Goal: Find specific page/section

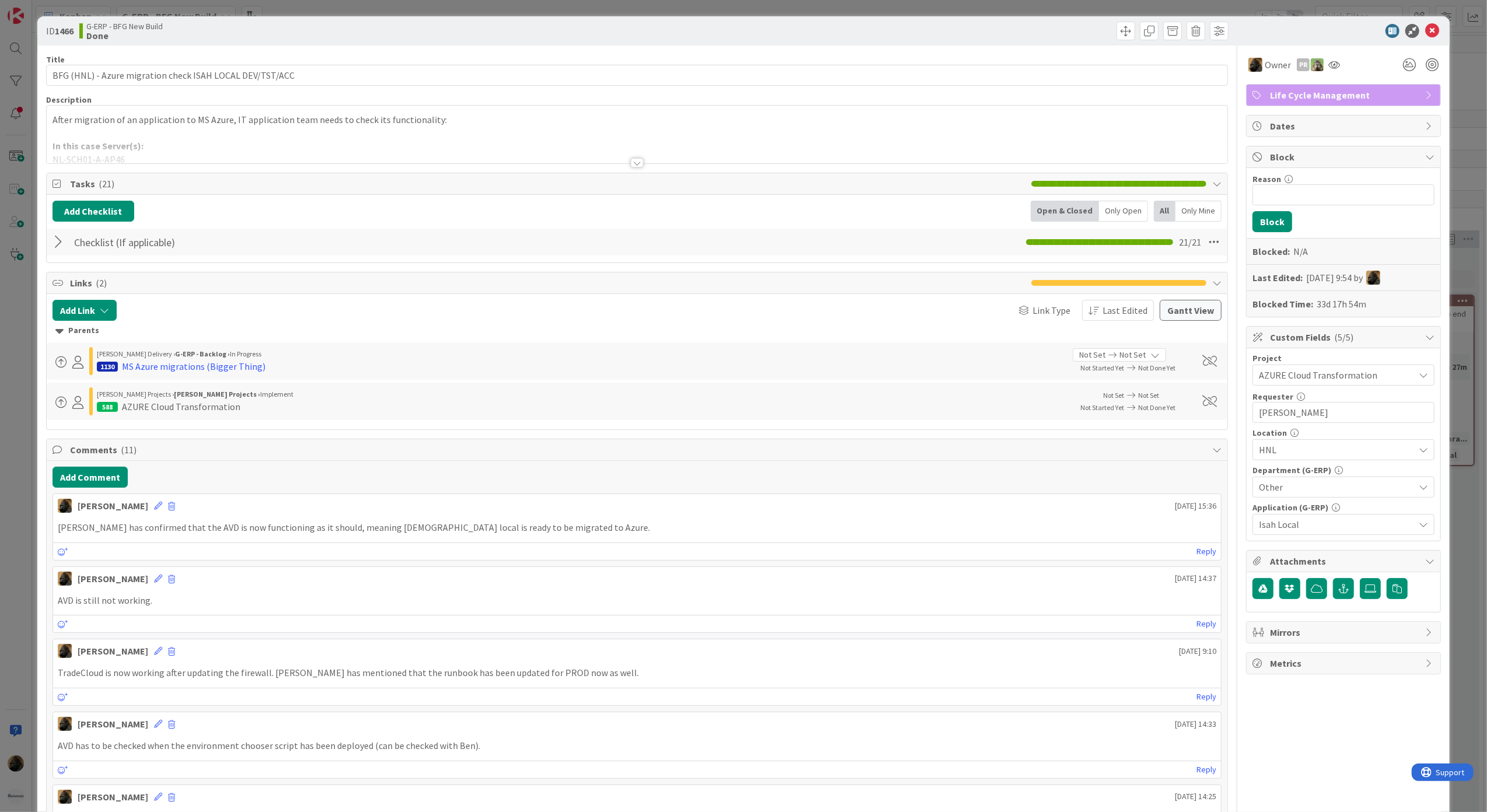
click at [19, 305] on div "ID 1466 G-ERP - BFG New Build Done Title 56 / 128 BFG (HNL) - Azure migration c…" at bounding box center [744, 406] width 1487 height 812
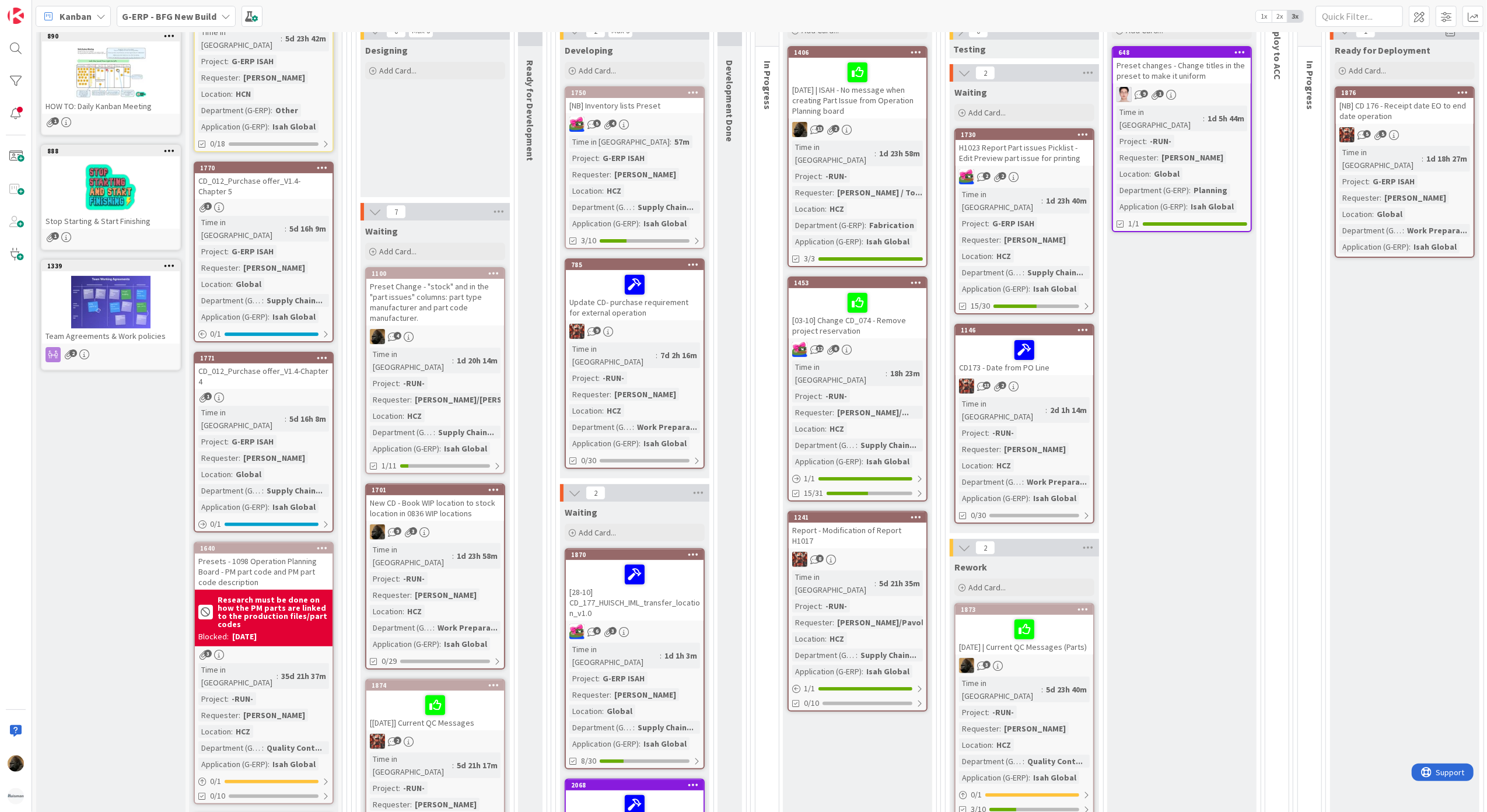
scroll to position [210, 0]
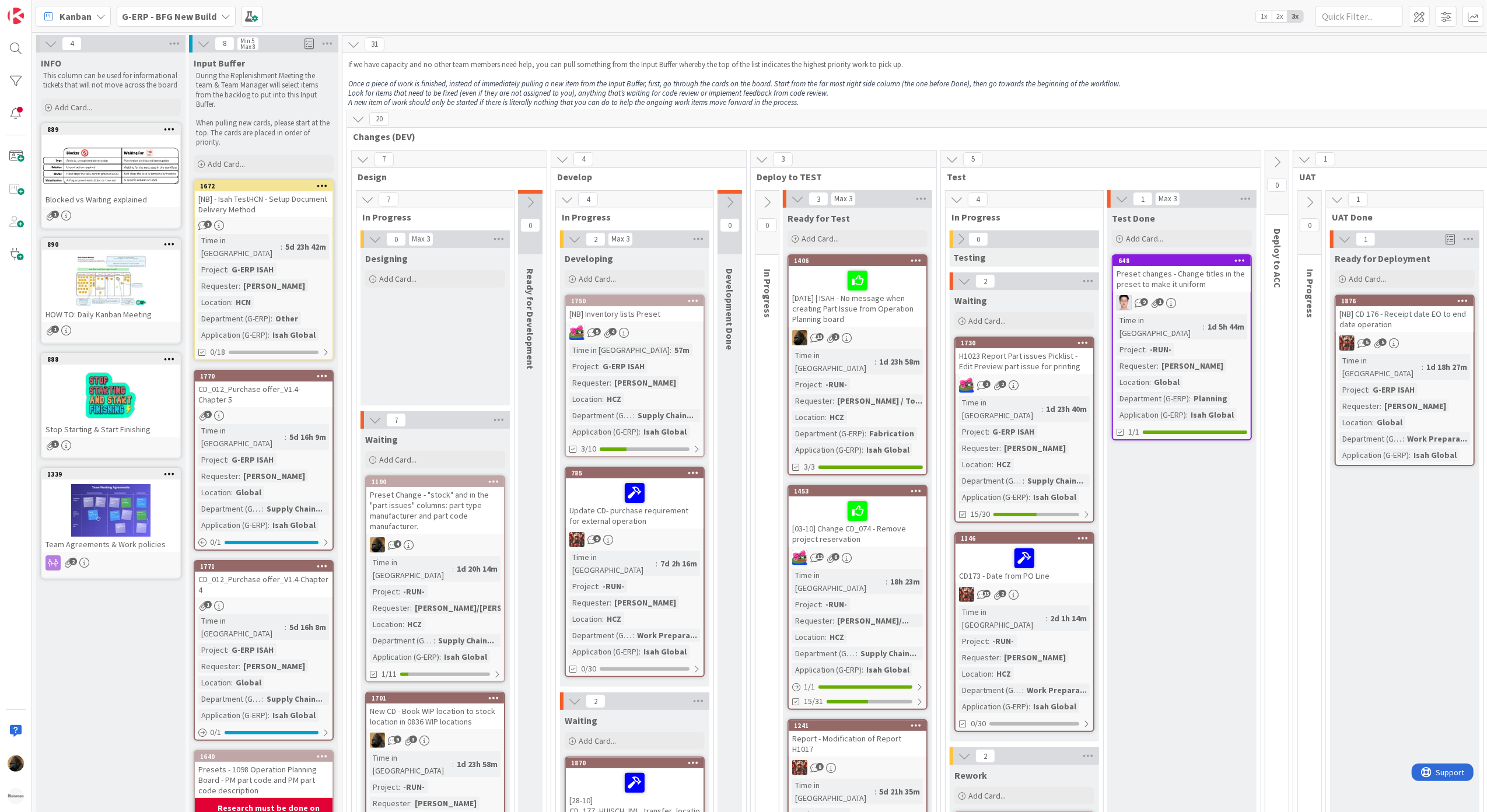
click at [171, 12] on b "G-ERP - BFG New Build" at bounding box center [169, 16] width 95 height 12
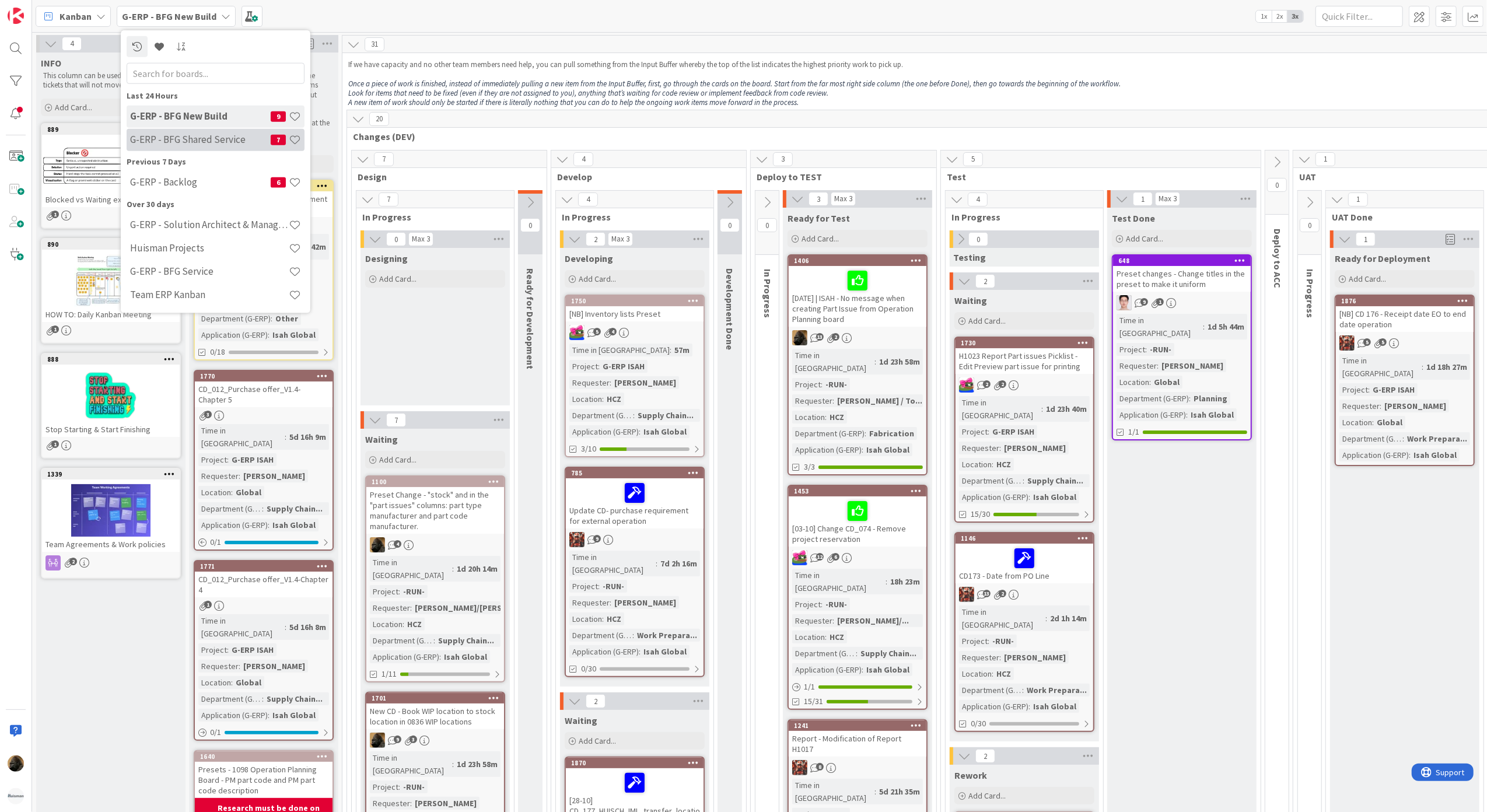
click at [197, 145] on h4 "G-ERP - BFG Shared Service" at bounding box center [200, 140] width 140 height 12
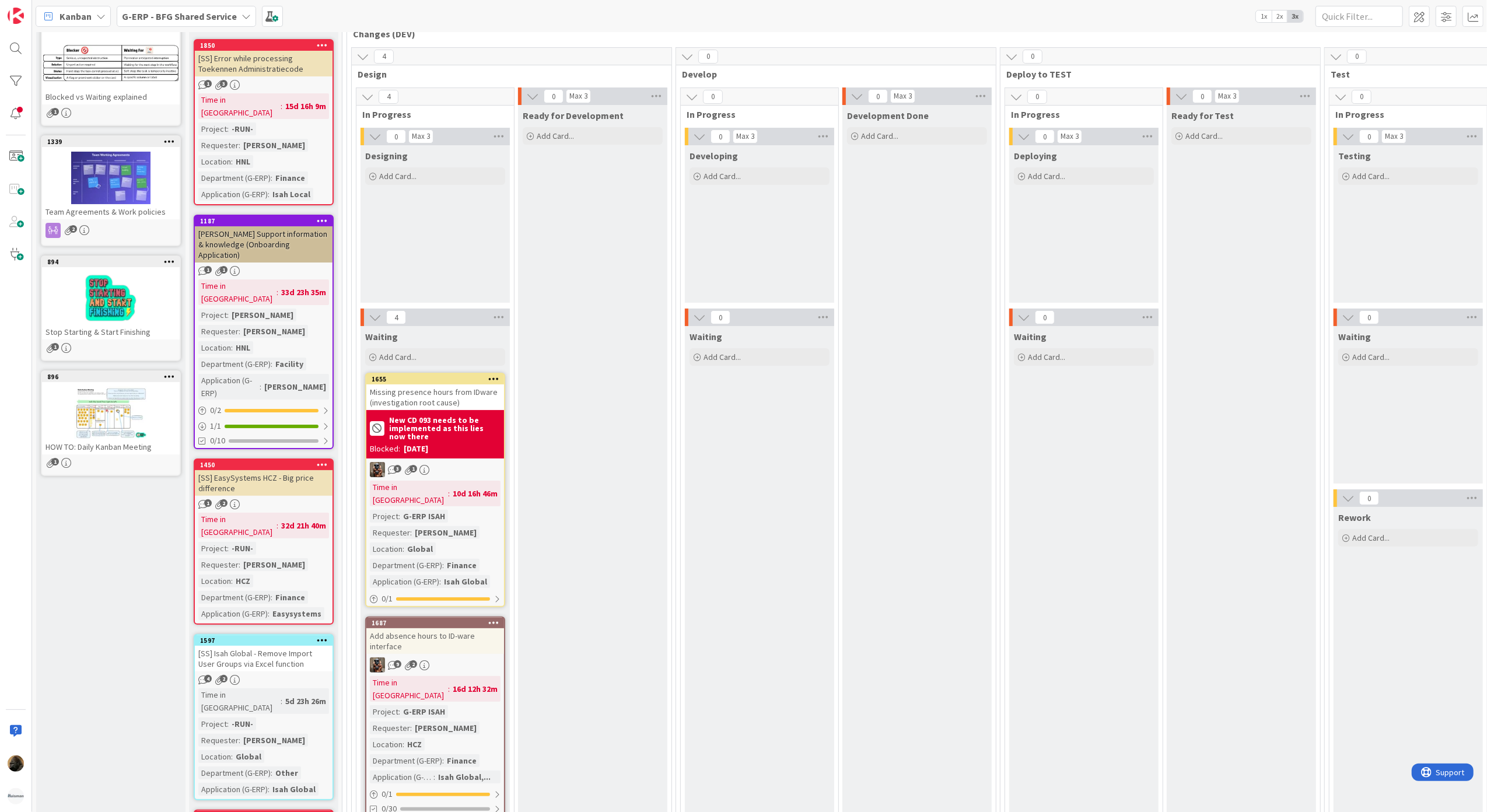
scroll to position [103, 0]
click at [446, 249] on div "Designing Add Card..." at bounding box center [435, 223] width 150 height 157
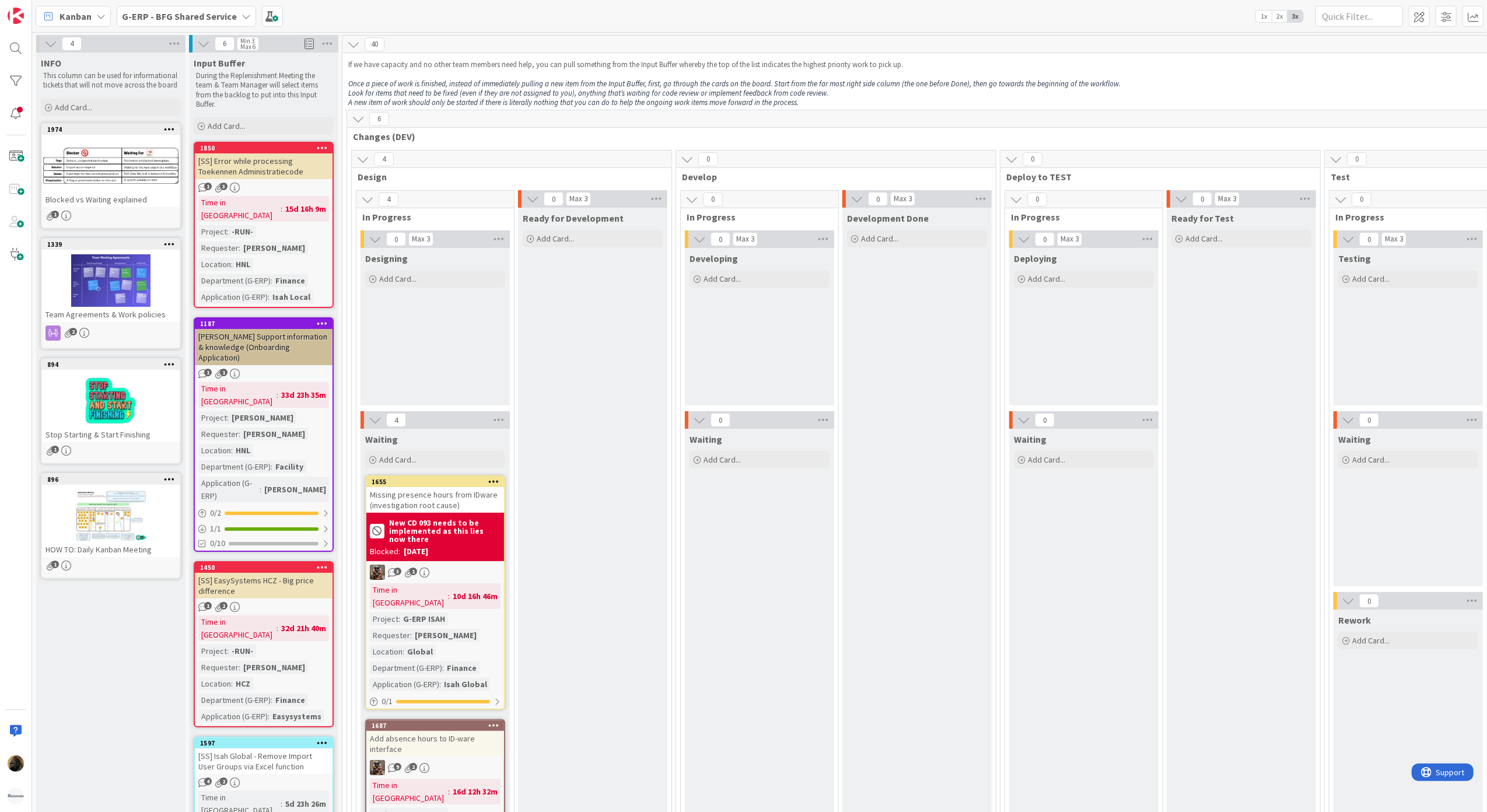
click at [132, 3] on div "Kanban G-ERP - BFG Shared Service 1x 2x 3x" at bounding box center [760, 16] width 1455 height 32
click at [136, 7] on div "G-ERP - BFG Shared Service" at bounding box center [186, 16] width 140 height 21
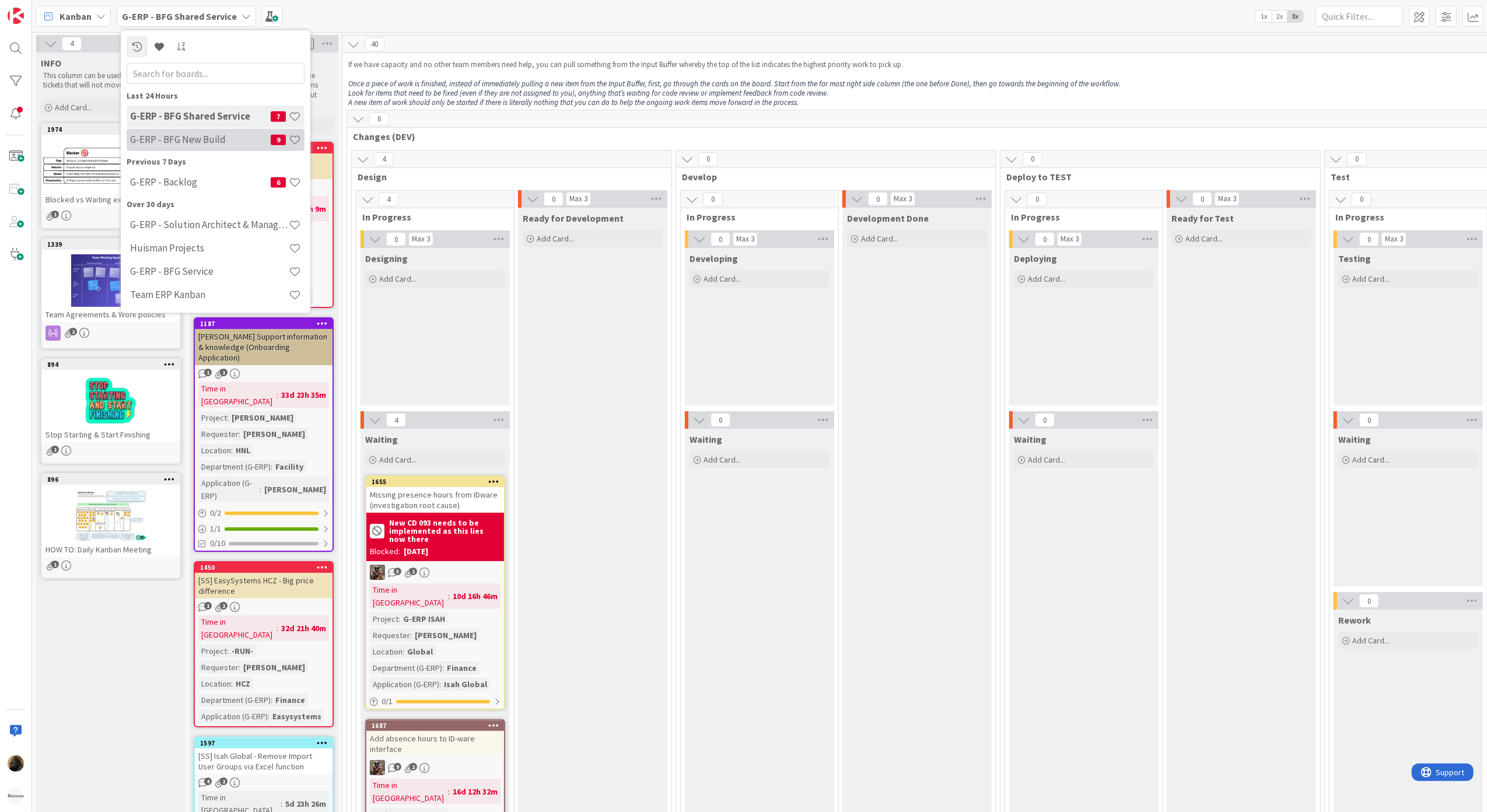
click at [211, 134] on h4 "G-ERP - BFG New Build" at bounding box center [200, 140] width 140 height 12
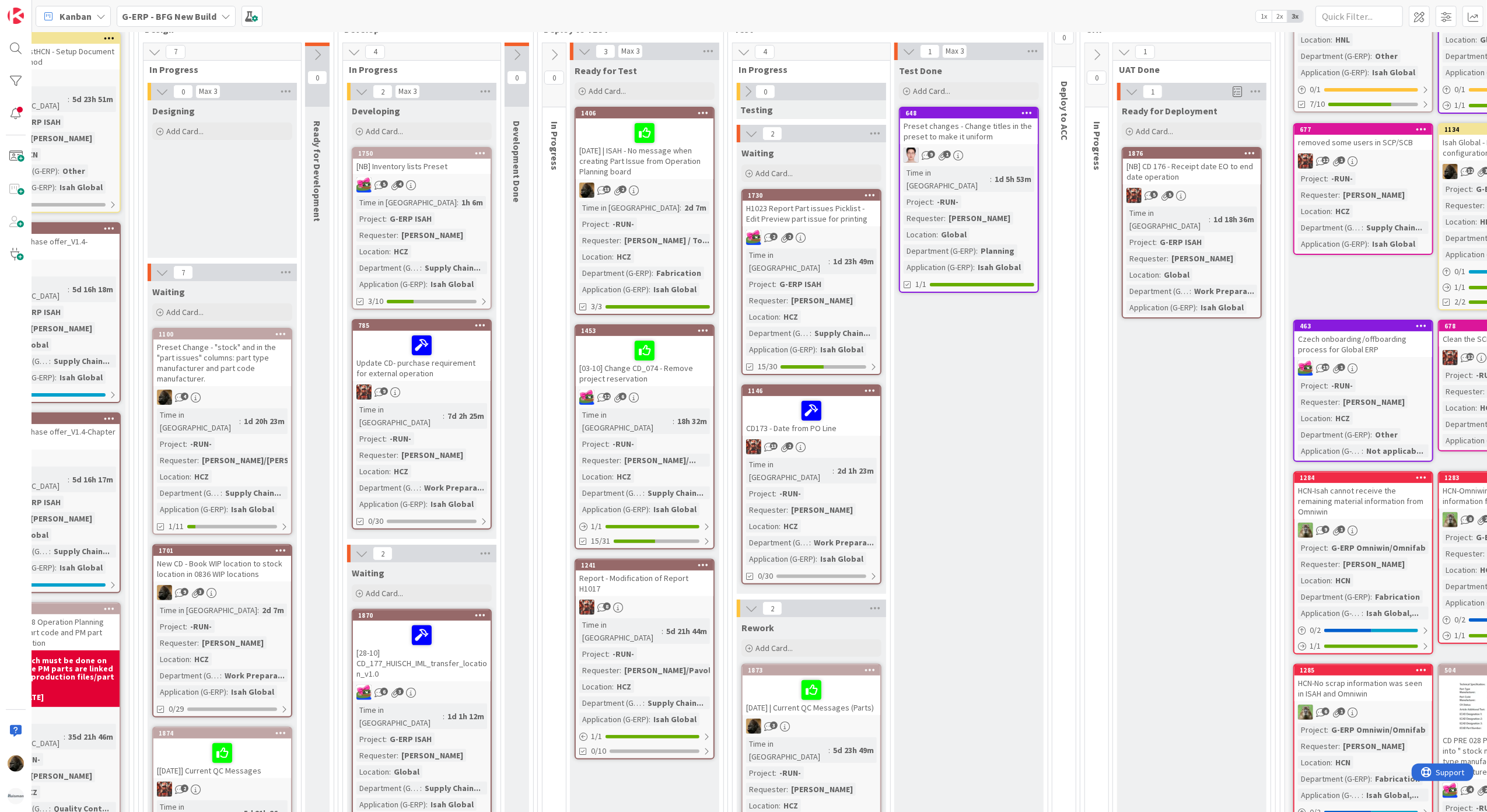
scroll to position [148, 213]
click at [689, 374] on div "[03-10] Change CD_074 - Remove project reservation" at bounding box center [645, 359] width 138 height 50
